Goal: Find contact information: Find contact information

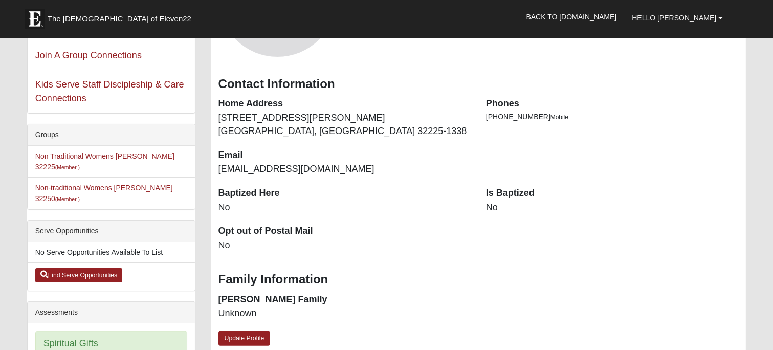
scroll to position [151, 0]
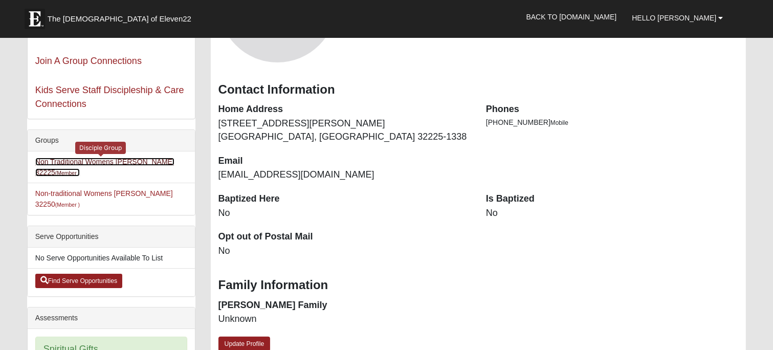
click at [88, 160] on link "Non Traditional Womens DeLoach 32225 (Member )" at bounding box center [104, 167] width 139 height 19
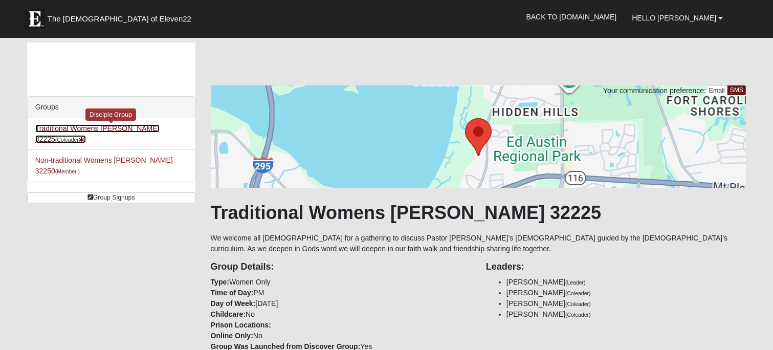
click at [139, 129] on link "Traditional Womens [PERSON_NAME] 32225 (Coleader )" at bounding box center [97, 133] width 124 height 19
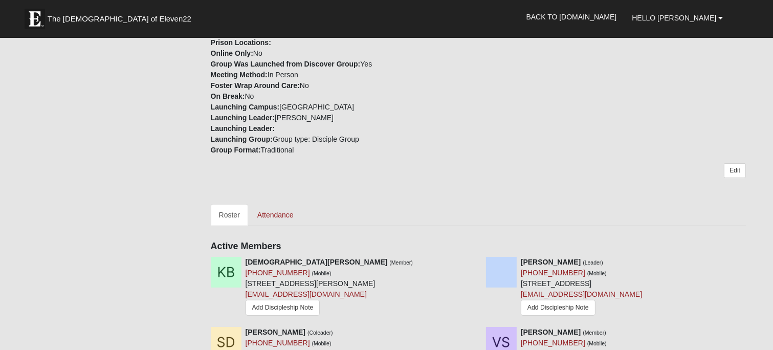
scroll to position [286, 0]
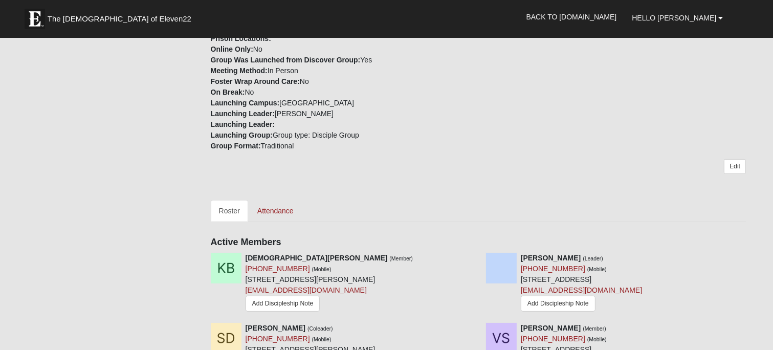
click at [227, 211] on link "Roster" at bounding box center [229, 210] width 37 height 21
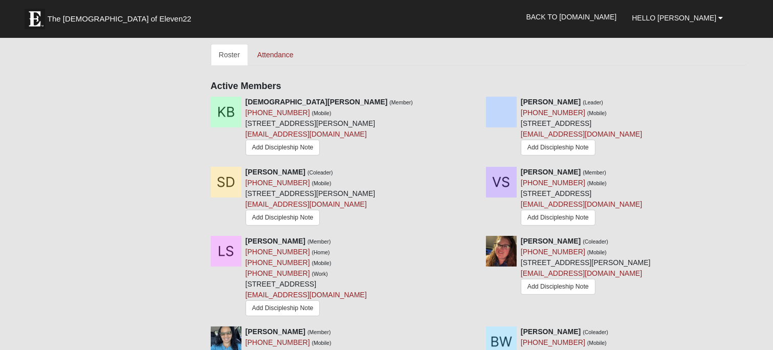
scroll to position [436, 0]
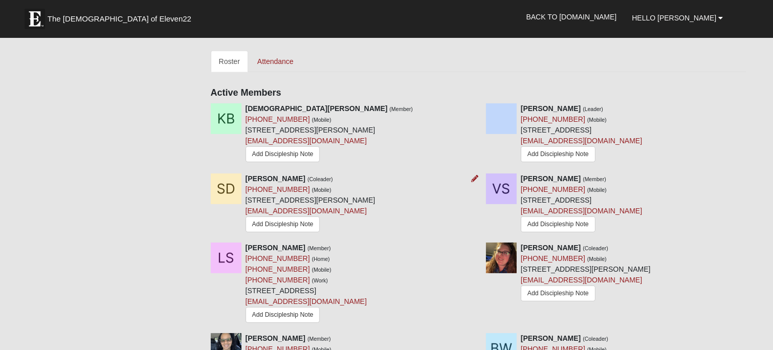
click at [225, 190] on img at bounding box center [226, 188] width 31 height 31
click at [218, 190] on img at bounding box center [226, 188] width 31 height 31
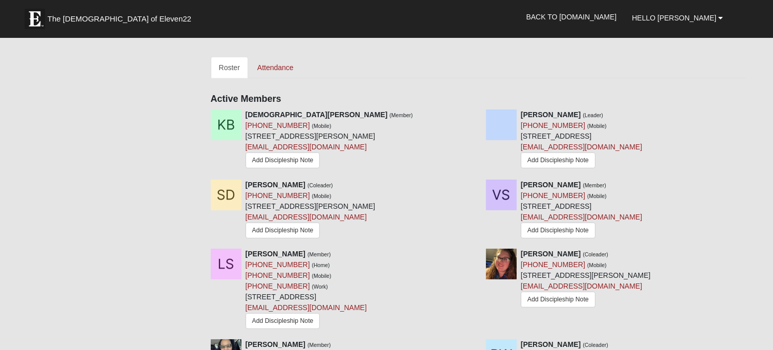
scroll to position [428, 0]
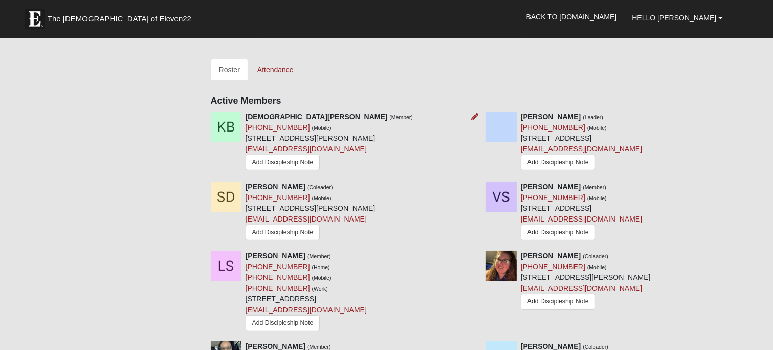
drag, startPoint x: 246, startPoint y: 139, endPoint x: 388, endPoint y: 132, distance: 141.9
click at [388, 132] on div "Kristen Brissey (Member) (912) 222-6963 (Mobile) 12313 Dunwoody Dr Jacksonville…" at bounding box center [329, 143] width 167 height 62
copy div "12313 Dunwoody Dr Jacksonville, FL 32225-"
click at [410, 64] on ul "Roster Attendance" at bounding box center [479, 69] width 536 height 21
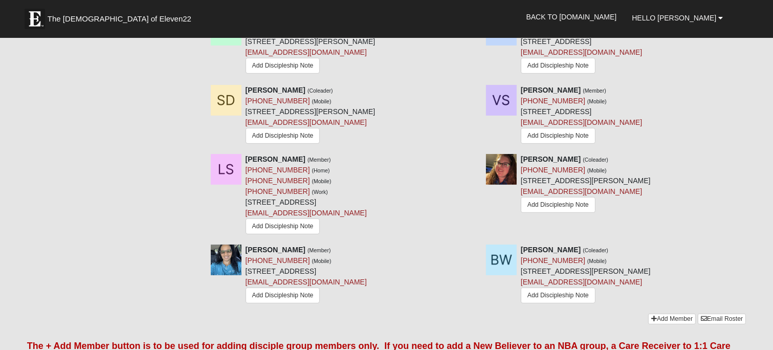
scroll to position [526, 0]
